Goal: Transaction & Acquisition: Purchase product/service

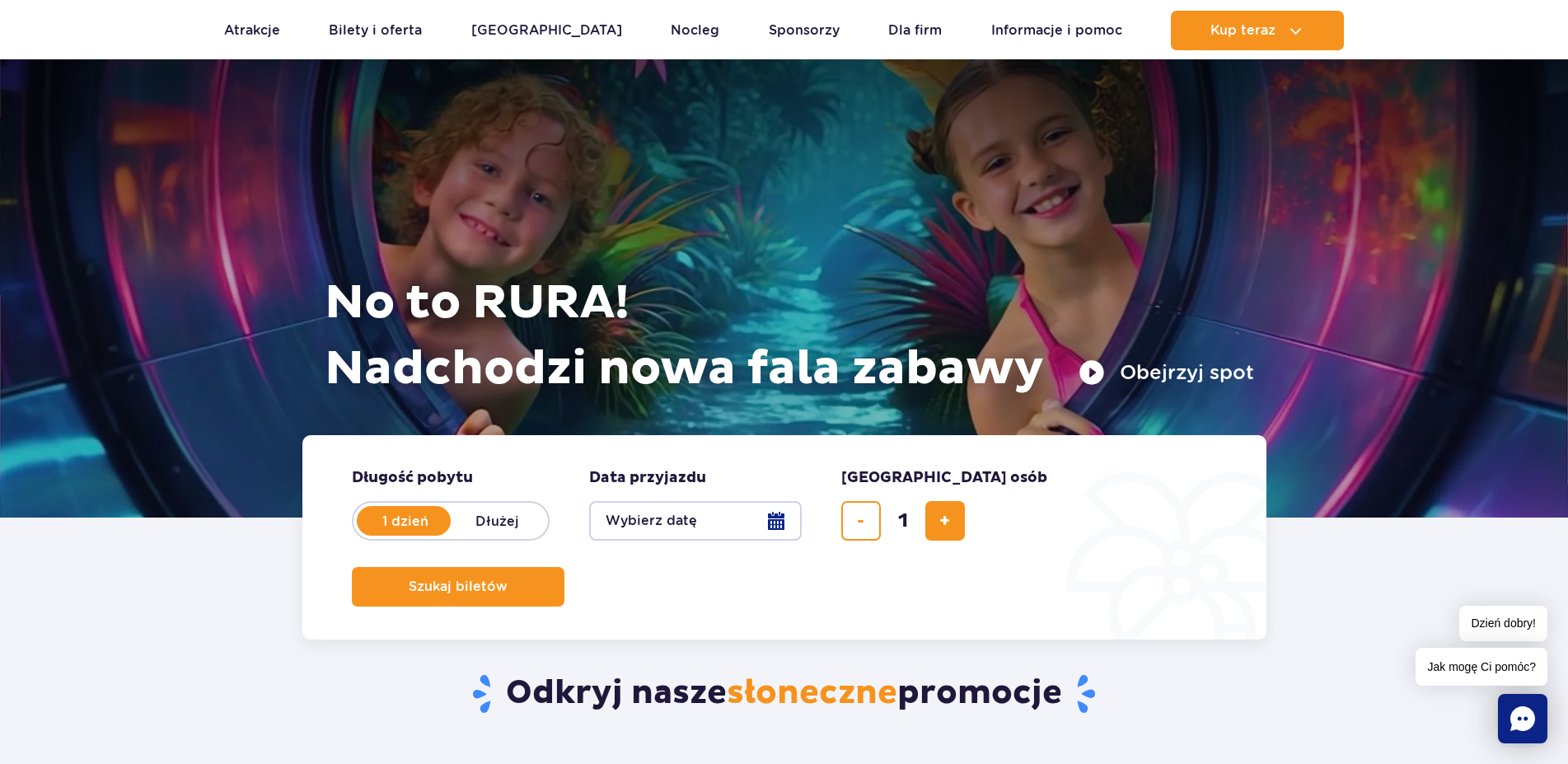
scroll to position [168, 0]
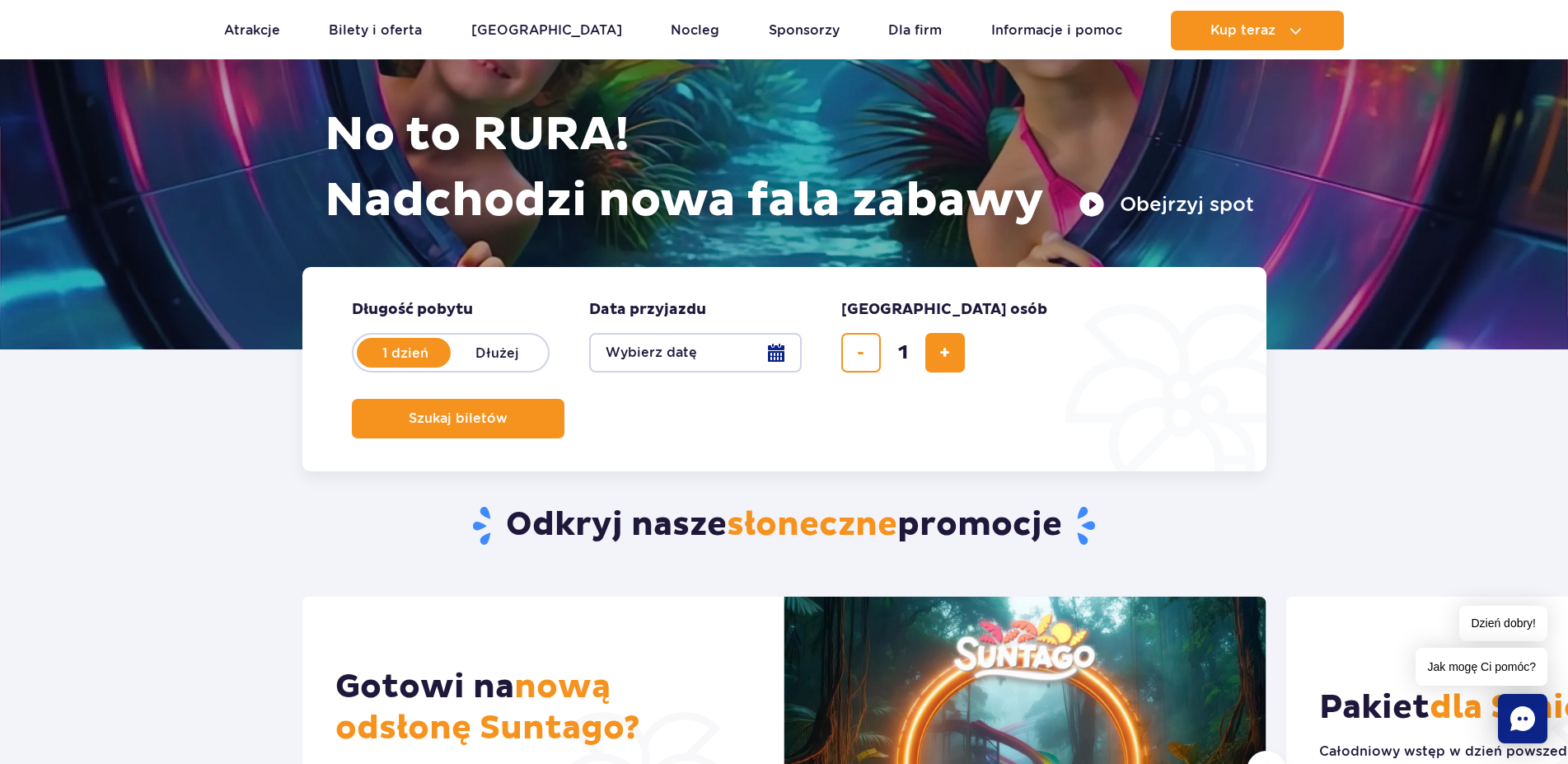
click at [948, 364] on button "dodaj bilet" at bounding box center [945, 353] width 40 height 40
type input "3"
click at [501, 411] on span "Szukaj biletów" at bounding box center [452, 418] width 99 height 15
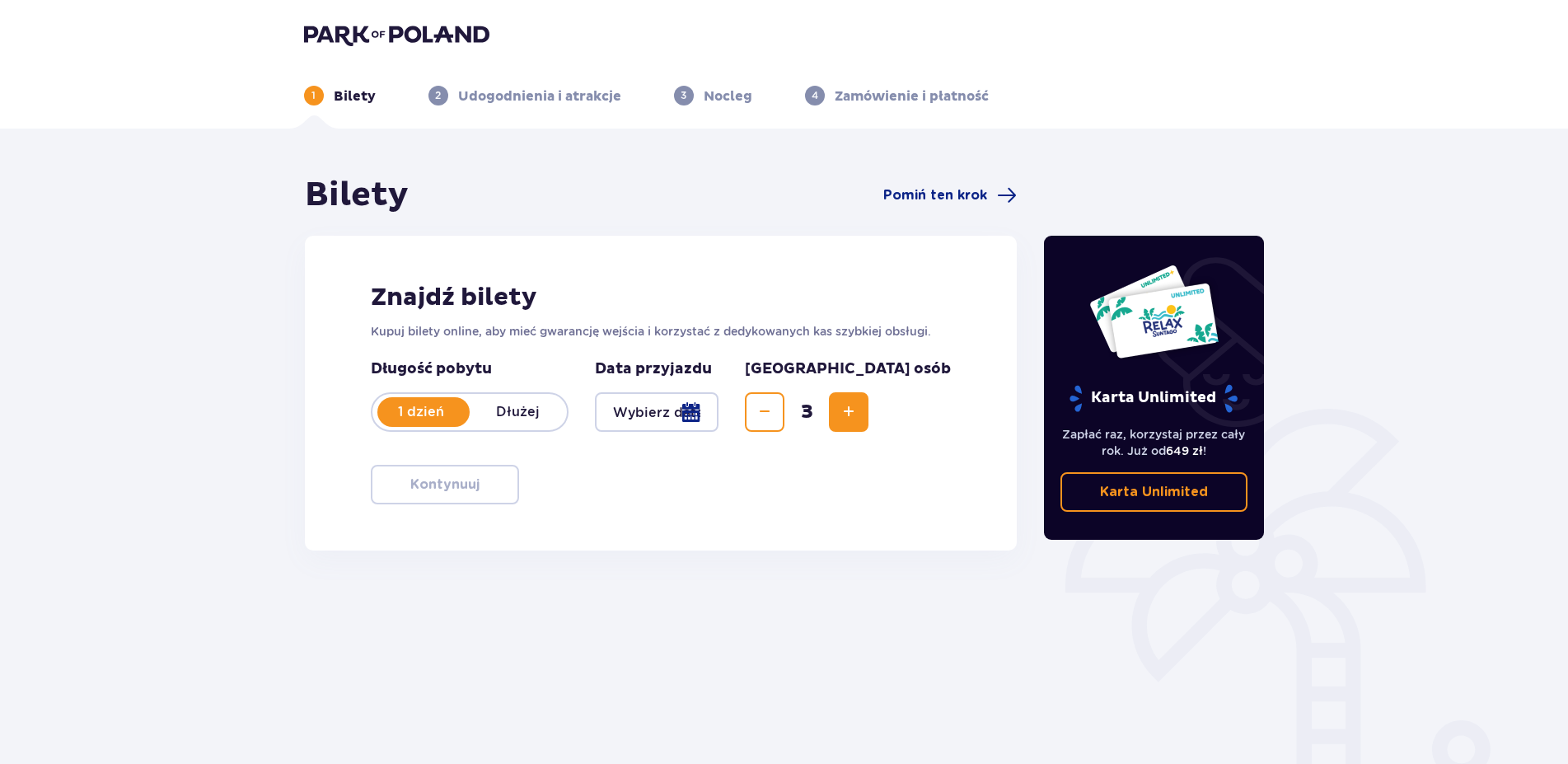
click at [696, 416] on div at bounding box center [657, 412] width 125 height 40
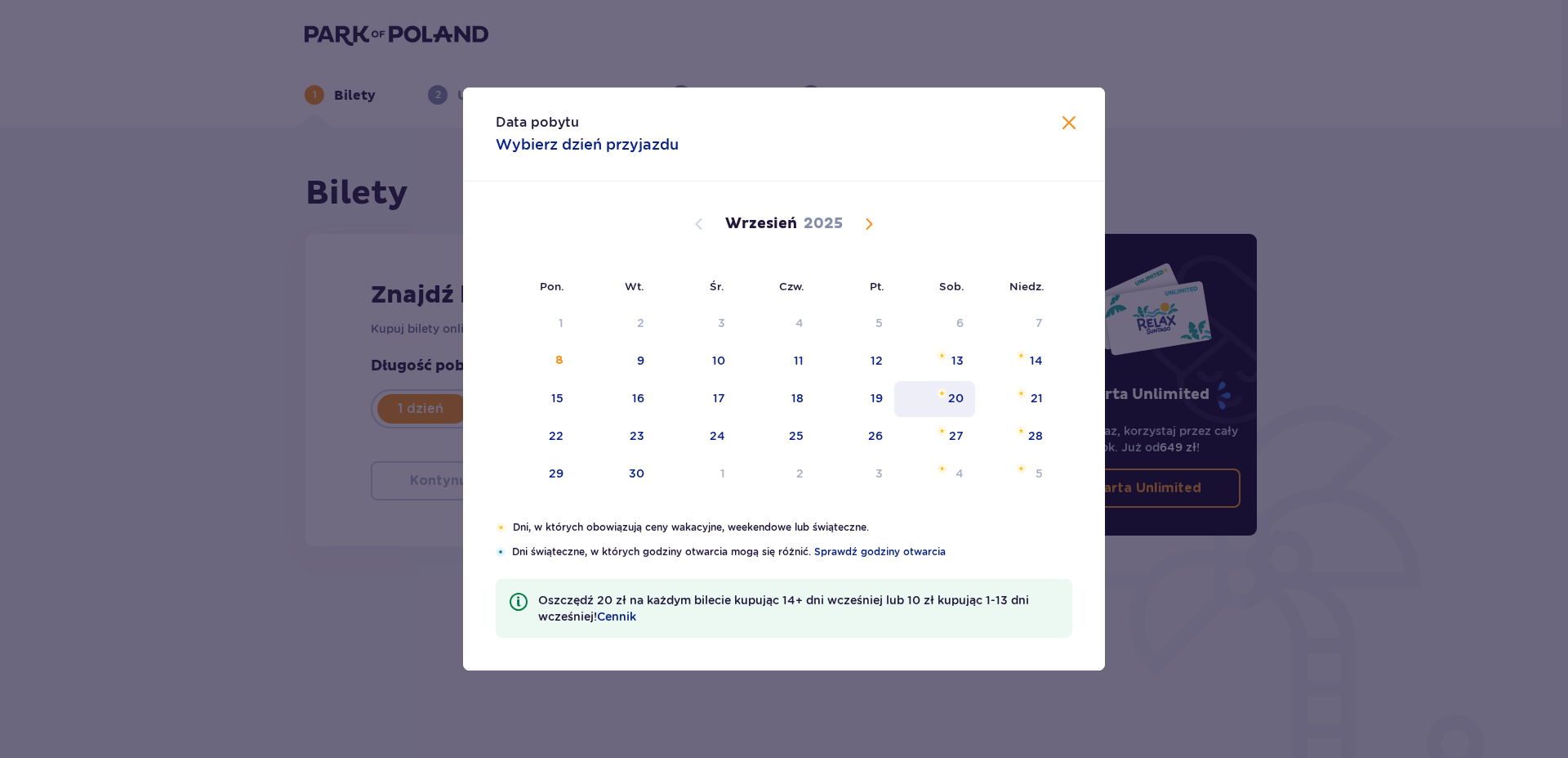
click at [954, 398] on div "20" at bounding box center [956, 398] width 16 height 17
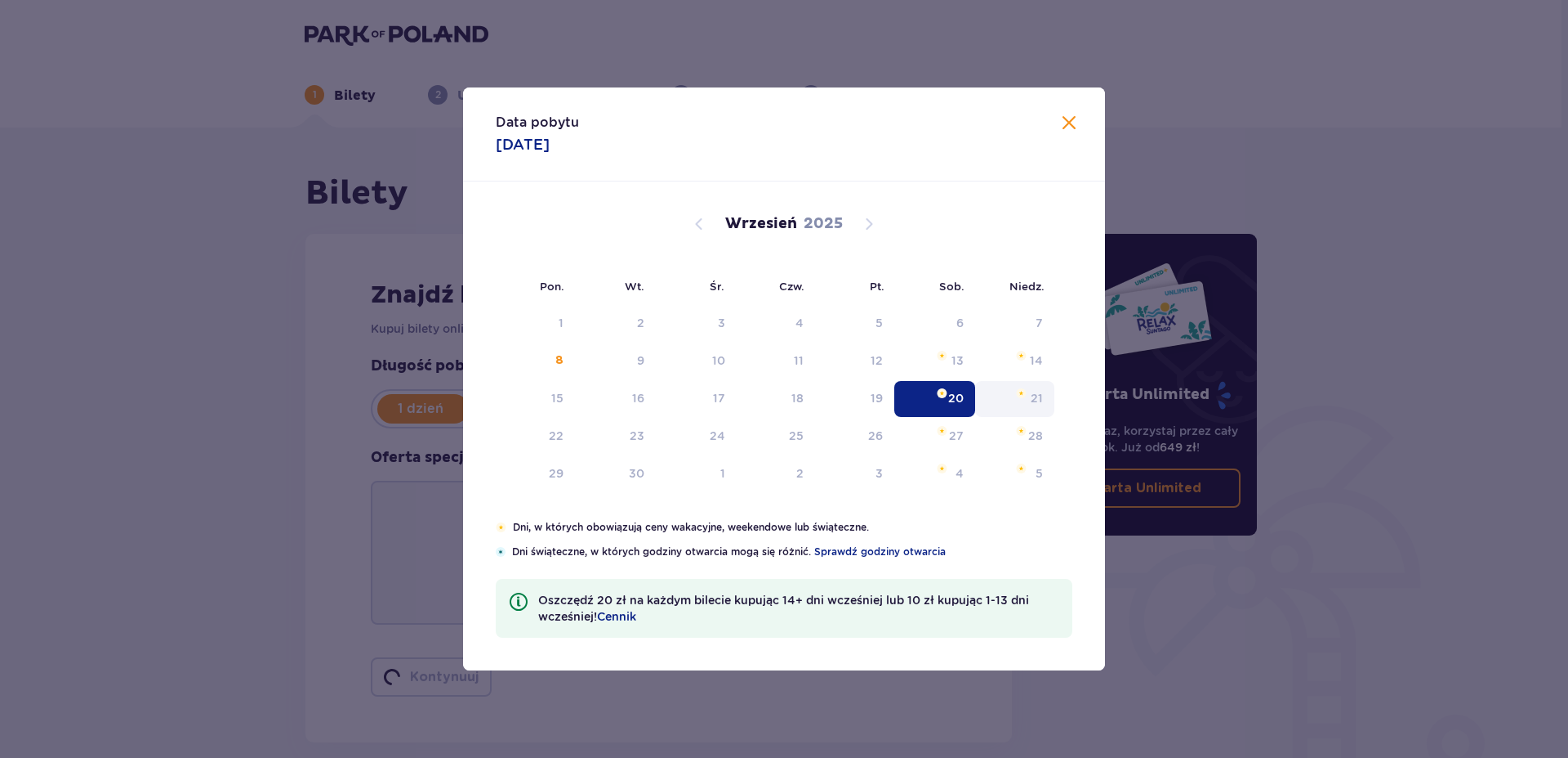
type input "[DATE]"
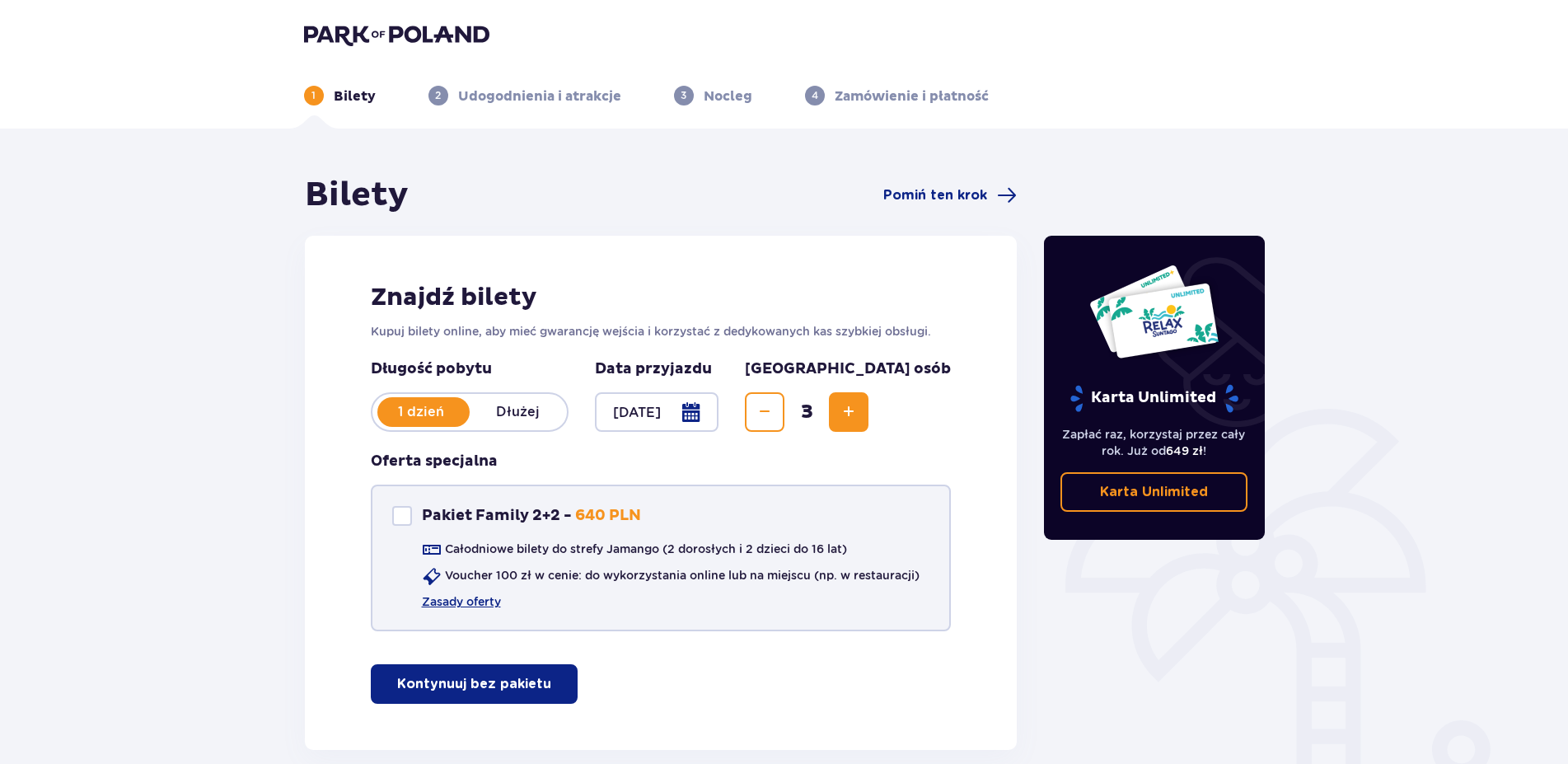
scroll to position [85, 0]
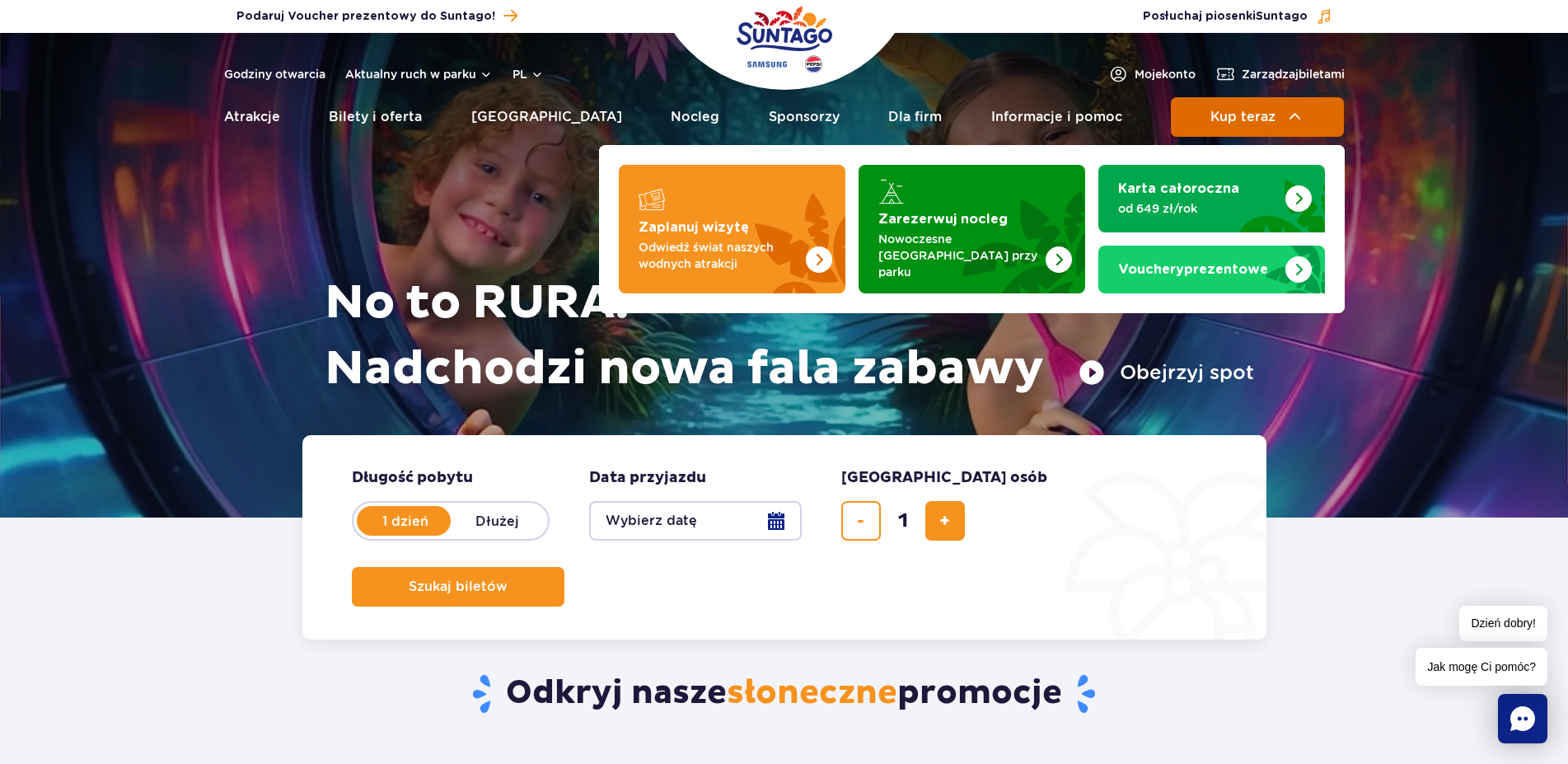
click at [1247, 111] on span "Kup teraz" at bounding box center [1243, 117] width 65 height 15
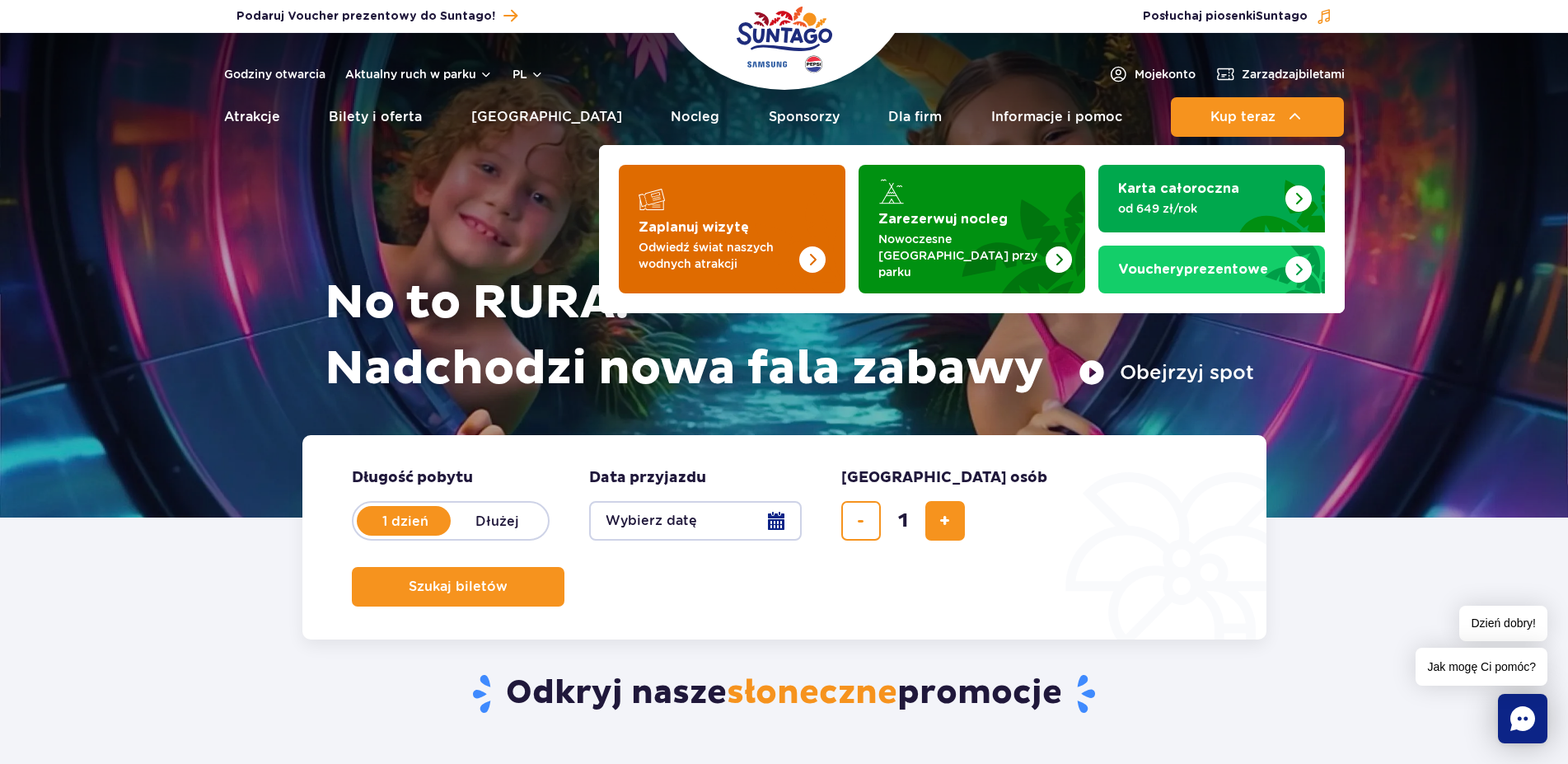
click at [774, 239] on p "Odwiedź świat naszych wodnych atrakcji" at bounding box center [719, 255] width 161 height 33
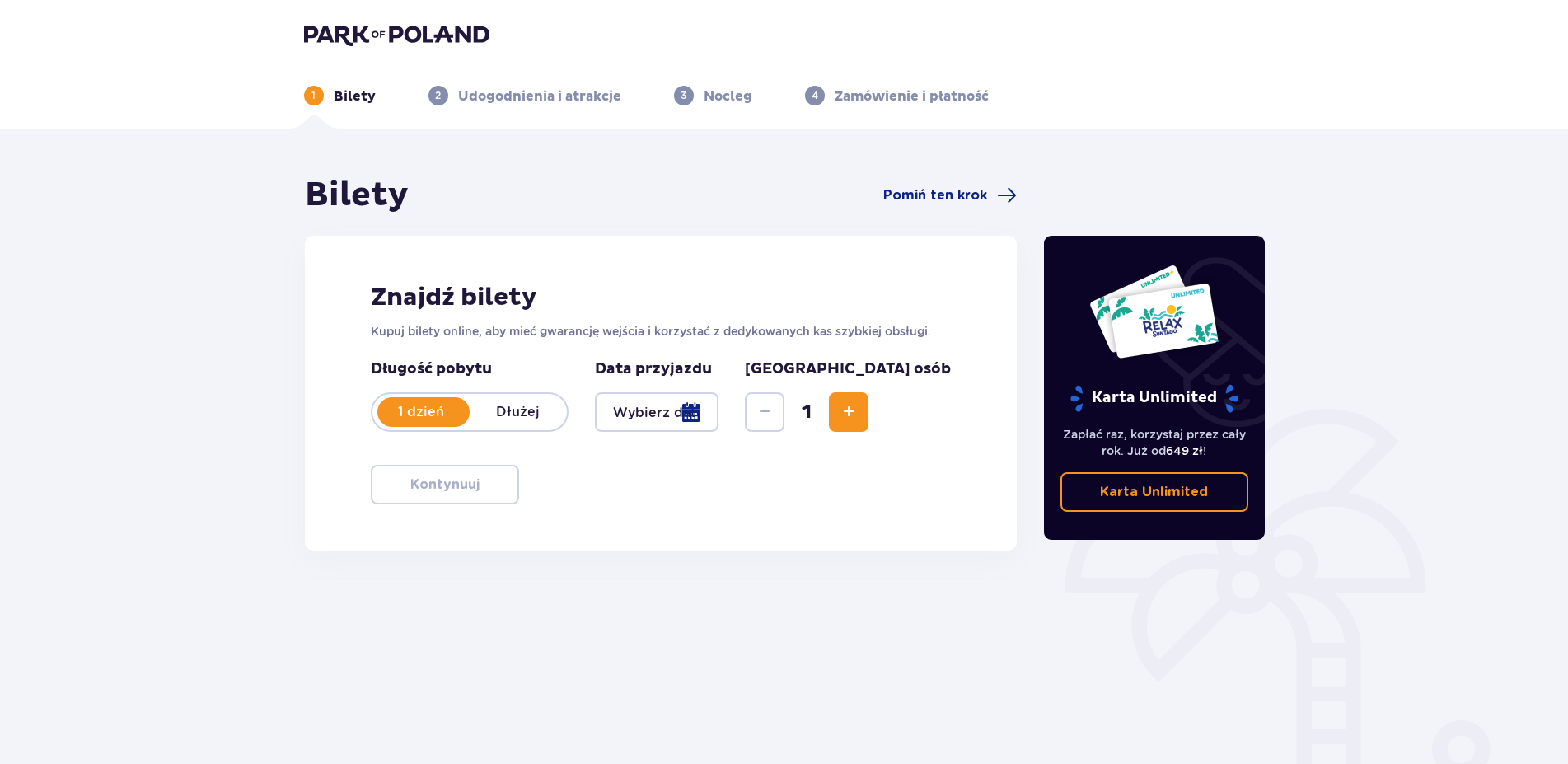
scroll to position [76, 0]
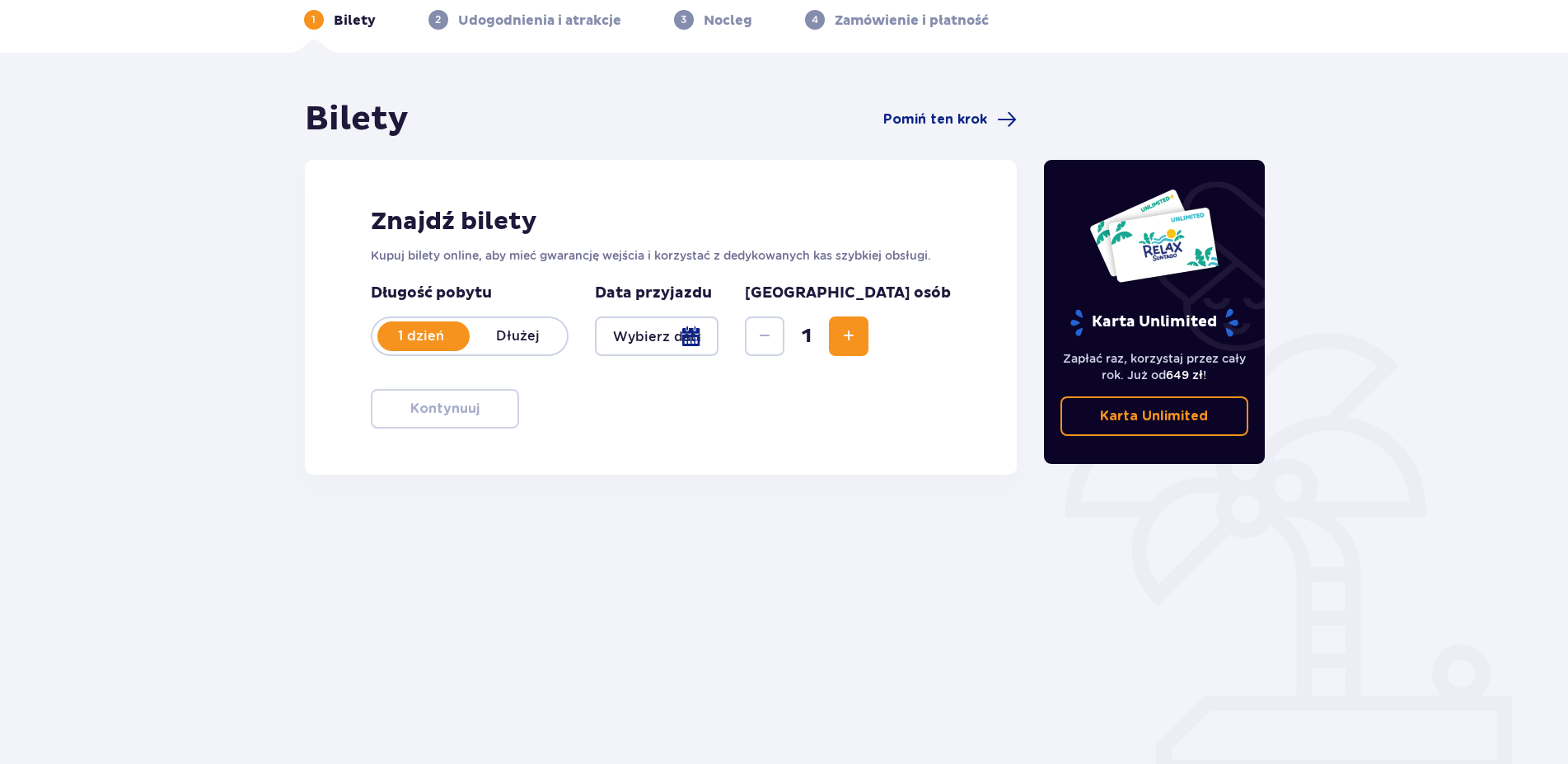
click at [859, 330] on span "Increase" at bounding box center [849, 336] width 20 height 20
click at [785, 349] on button "Decrease" at bounding box center [765, 336] width 40 height 40
click at [690, 412] on div "Znajdź bilety Kupuj bilety online, aby mieć gwarancję wejścia i korzystać z ded…" at bounding box center [660, 317] width 713 height 314
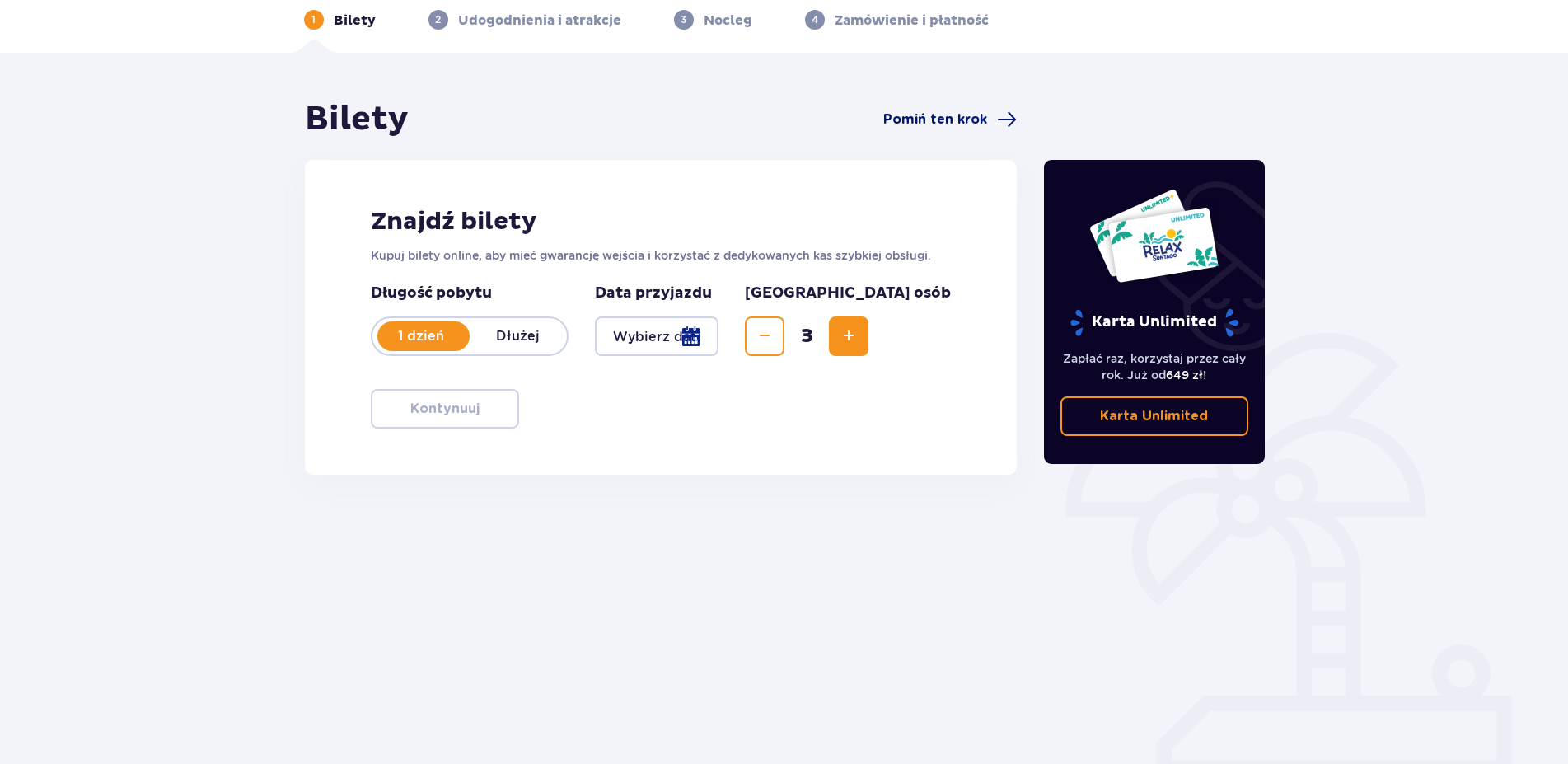
click at [960, 117] on span "Pomiń ten krok" at bounding box center [935, 120] width 104 height 18
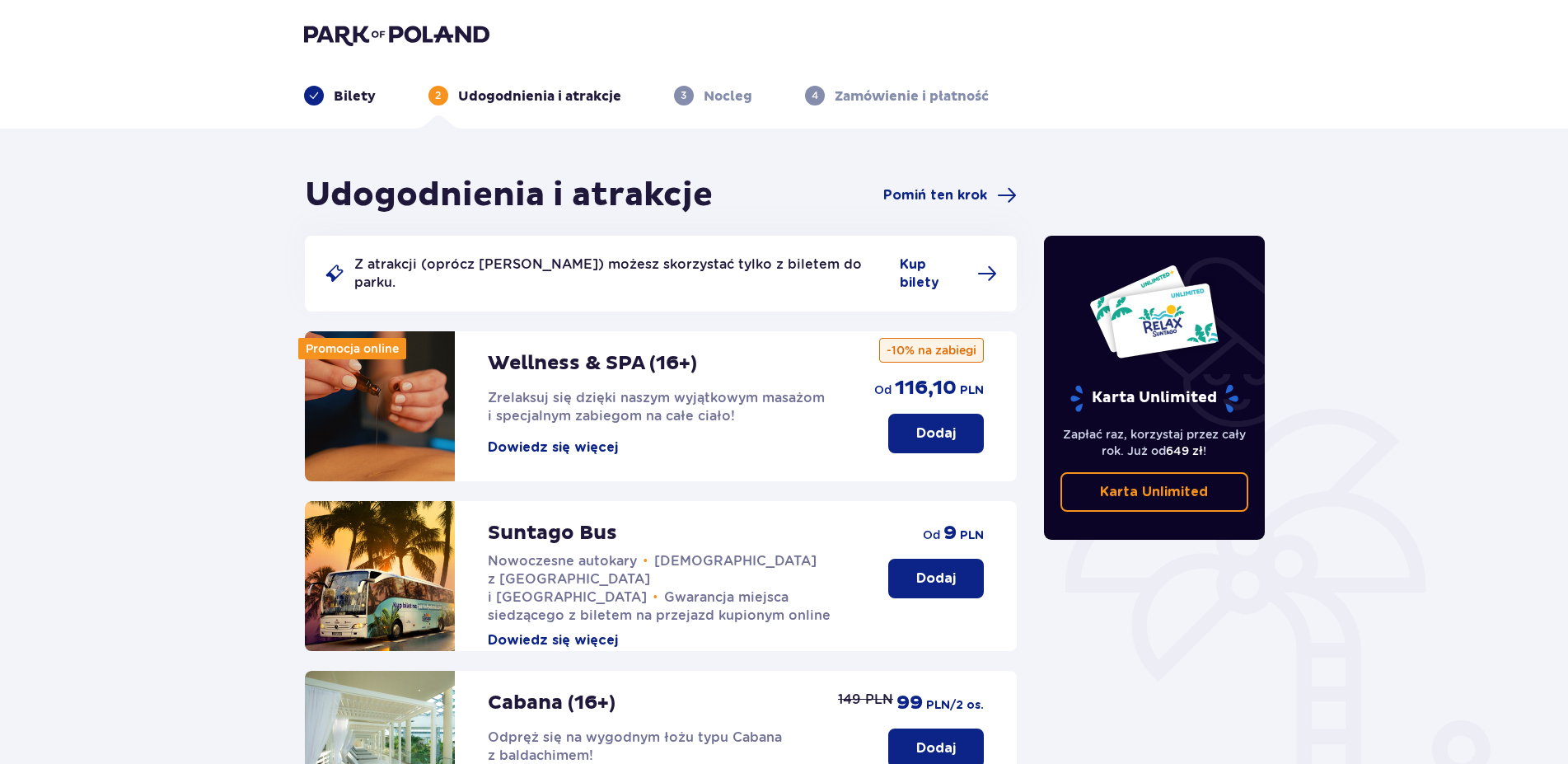
click at [335, 90] on p "Bilety" at bounding box center [355, 96] width 43 height 18
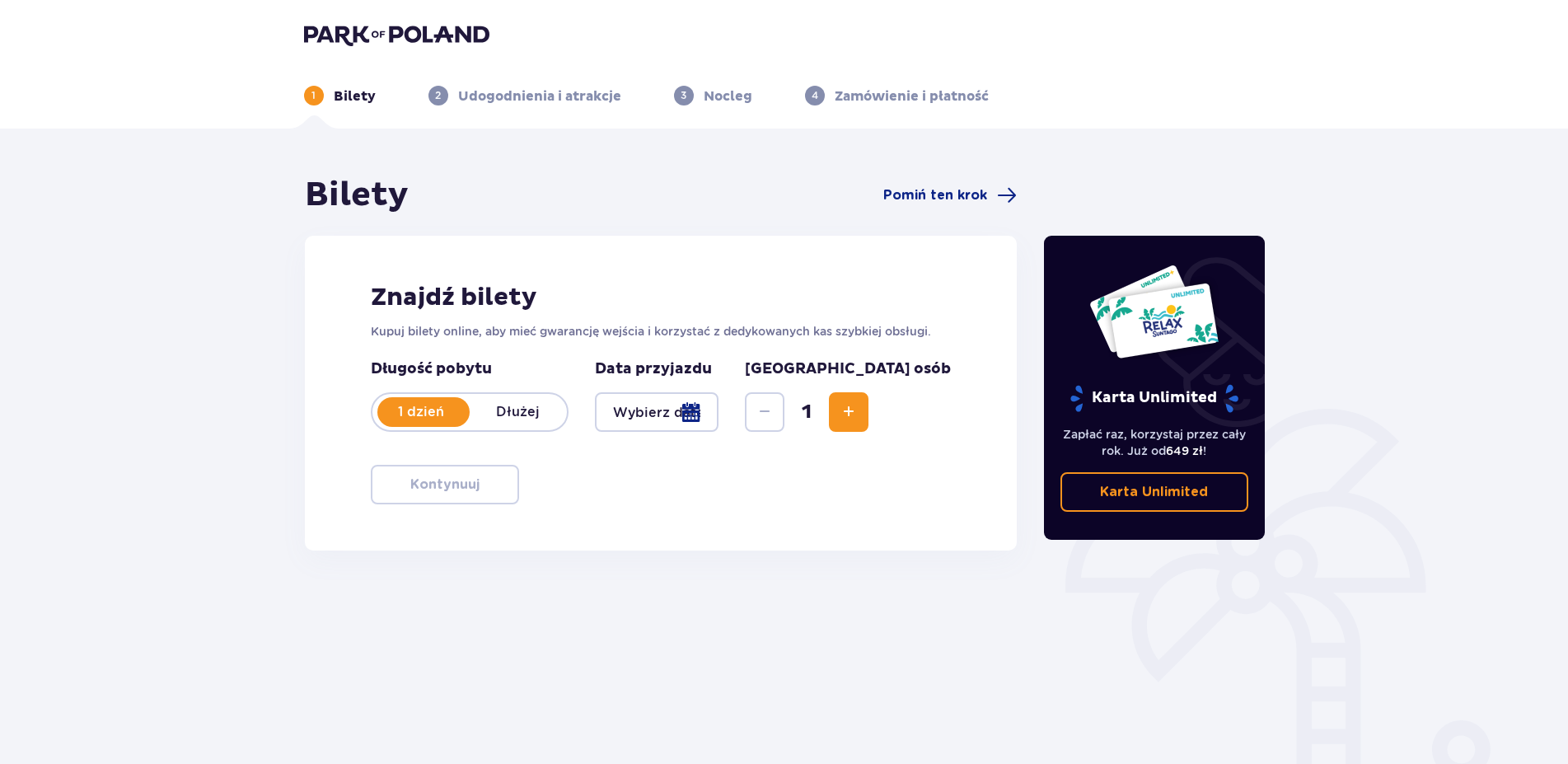
click at [671, 414] on div at bounding box center [657, 412] width 125 height 40
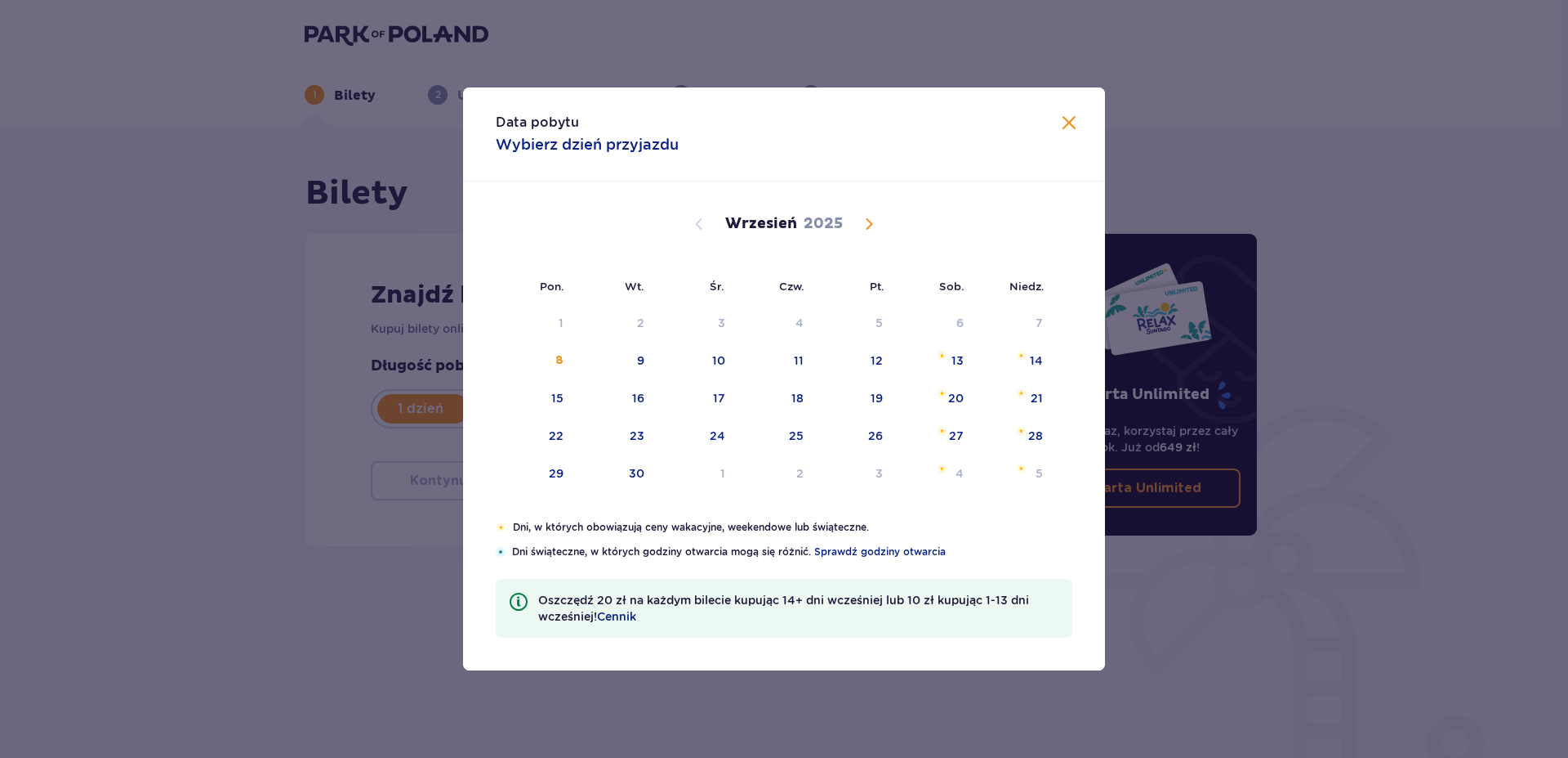
click at [1373, 312] on div "Data pobytu Wybierz dzień przyjazdu Pon. Wt. Śr. Czw. Pt. Sob. Niedz. Sierpień …" at bounding box center [784, 379] width 1568 height 758
